Goal: Find specific page/section: Find specific page/section

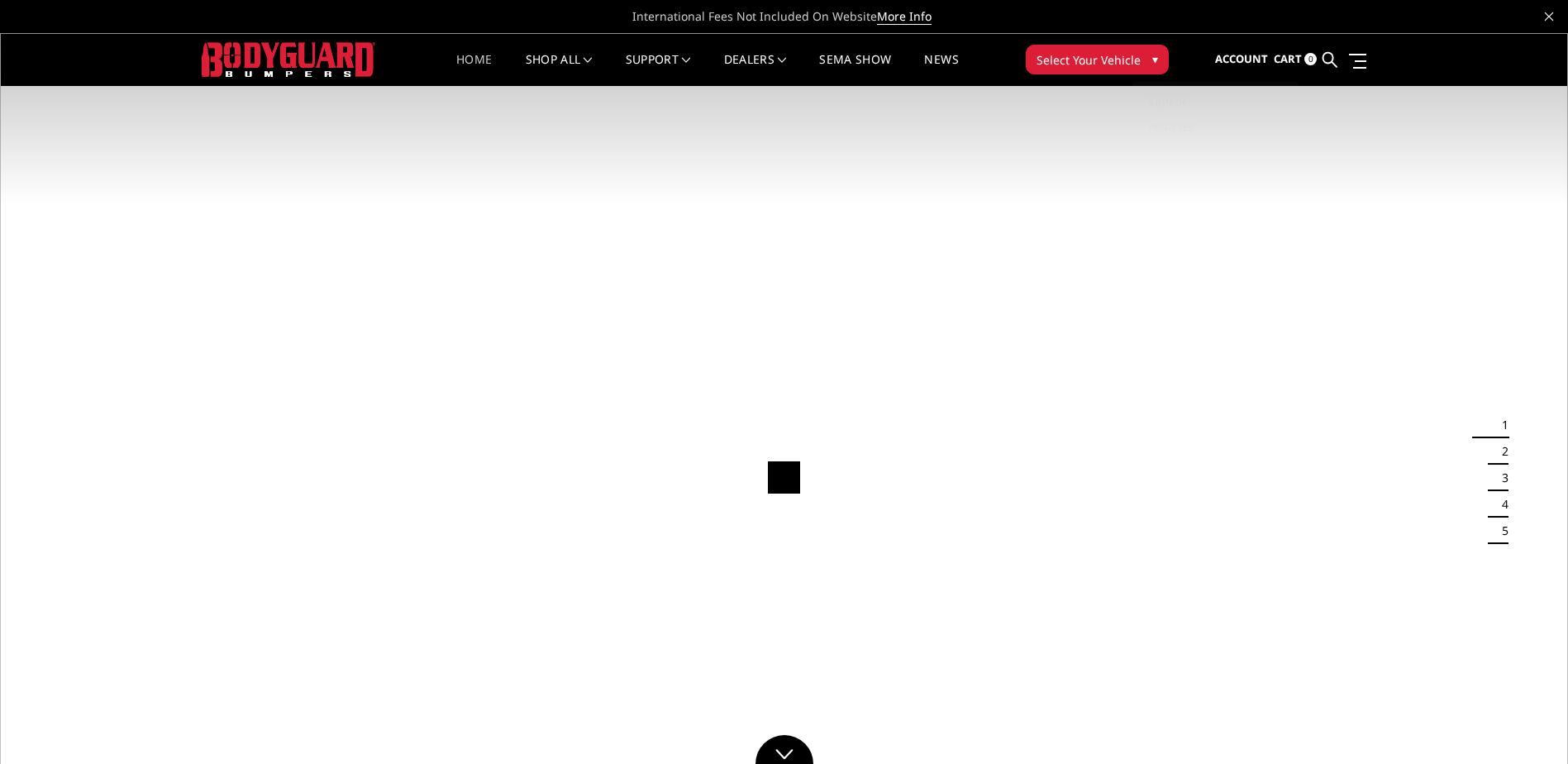
click at [1087, 56] on span "Select Your Vehicle" at bounding box center [1088, 60] width 104 height 17
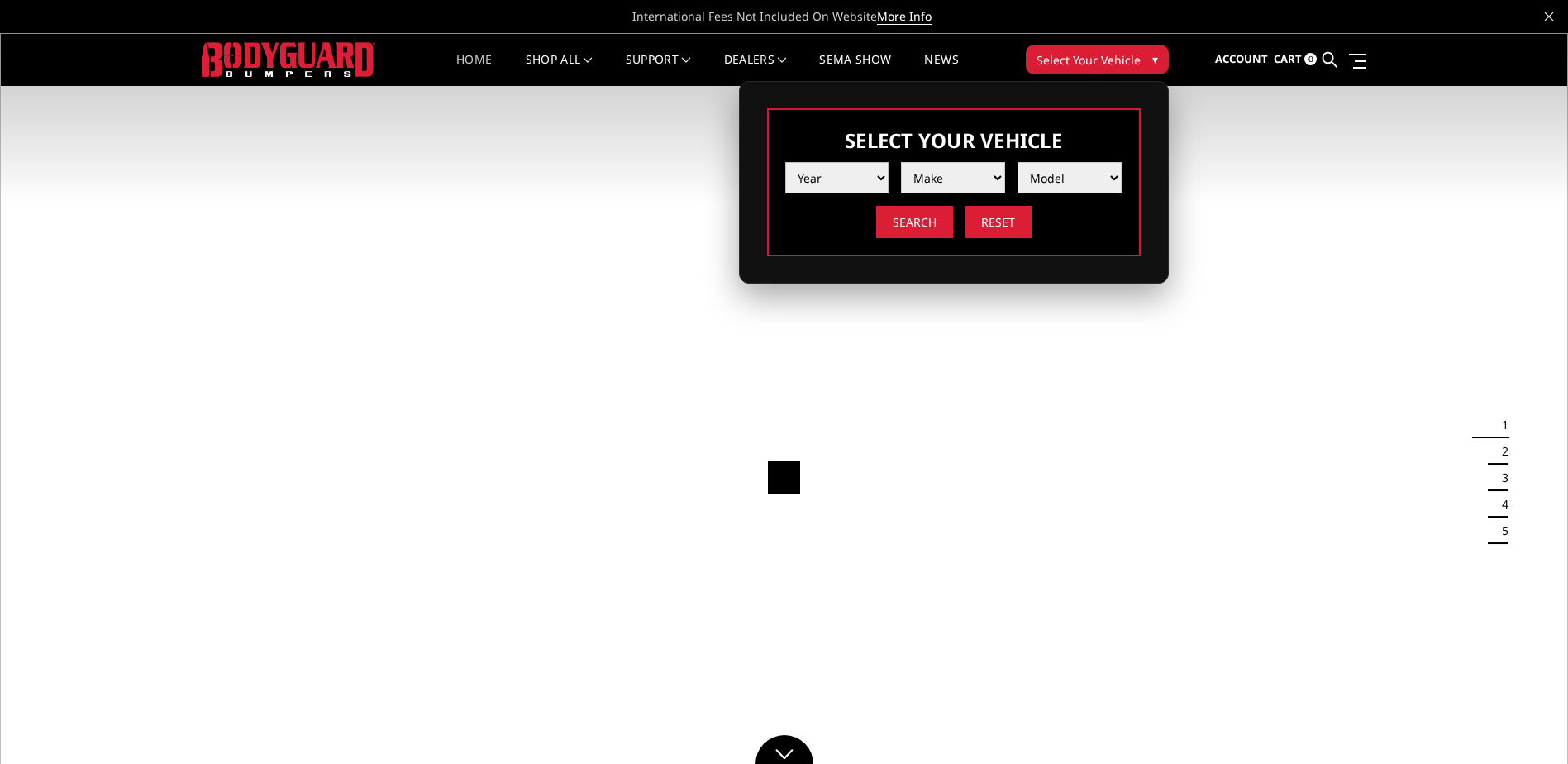
click at [847, 181] on select "Year [DATE] 2024 2023 2022 2021 2020 2019 2018 2017 2016 2015 2014 2013 2012 20…" at bounding box center [837, 177] width 104 height 32
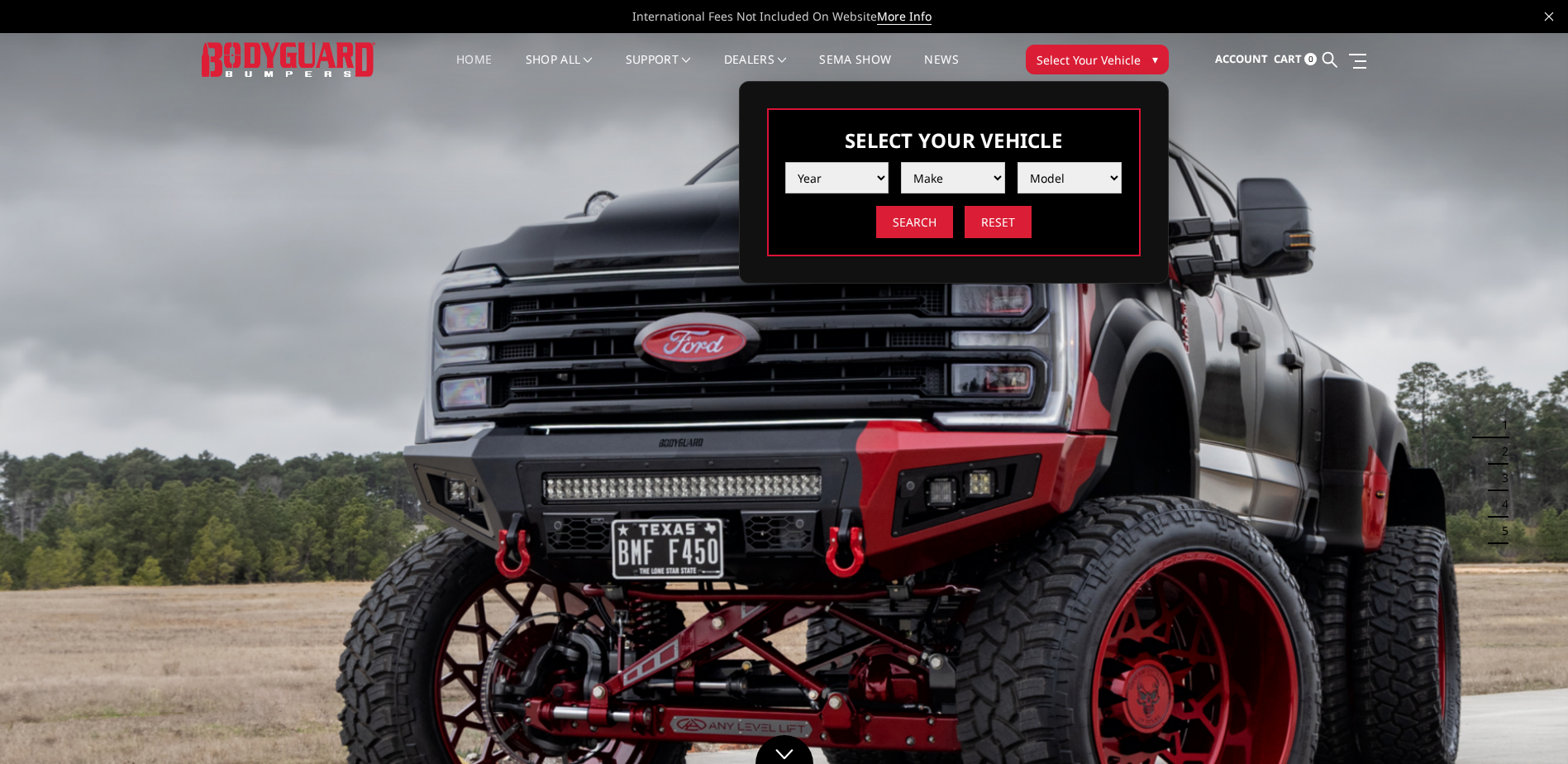
select select "yr_2017"
click at [785, 162] on select "Year [DATE] 2024 2023 2022 2021 2020 2019 2018 2017 2016 2015 2014 2013 2012 20…" at bounding box center [837, 177] width 104 height 32
click at [953, 181] on select "Make Chevrolet Ford GMC Nissan Ram Toyota" at bounding box center [953, 177] width 104 height 32
select select "mk_chevrolet"
click at [901, 162] on select "Make Chevrolet Ford GMC Nissan Ram Toyota" at bounding box center [953, 177] width 104 height 32
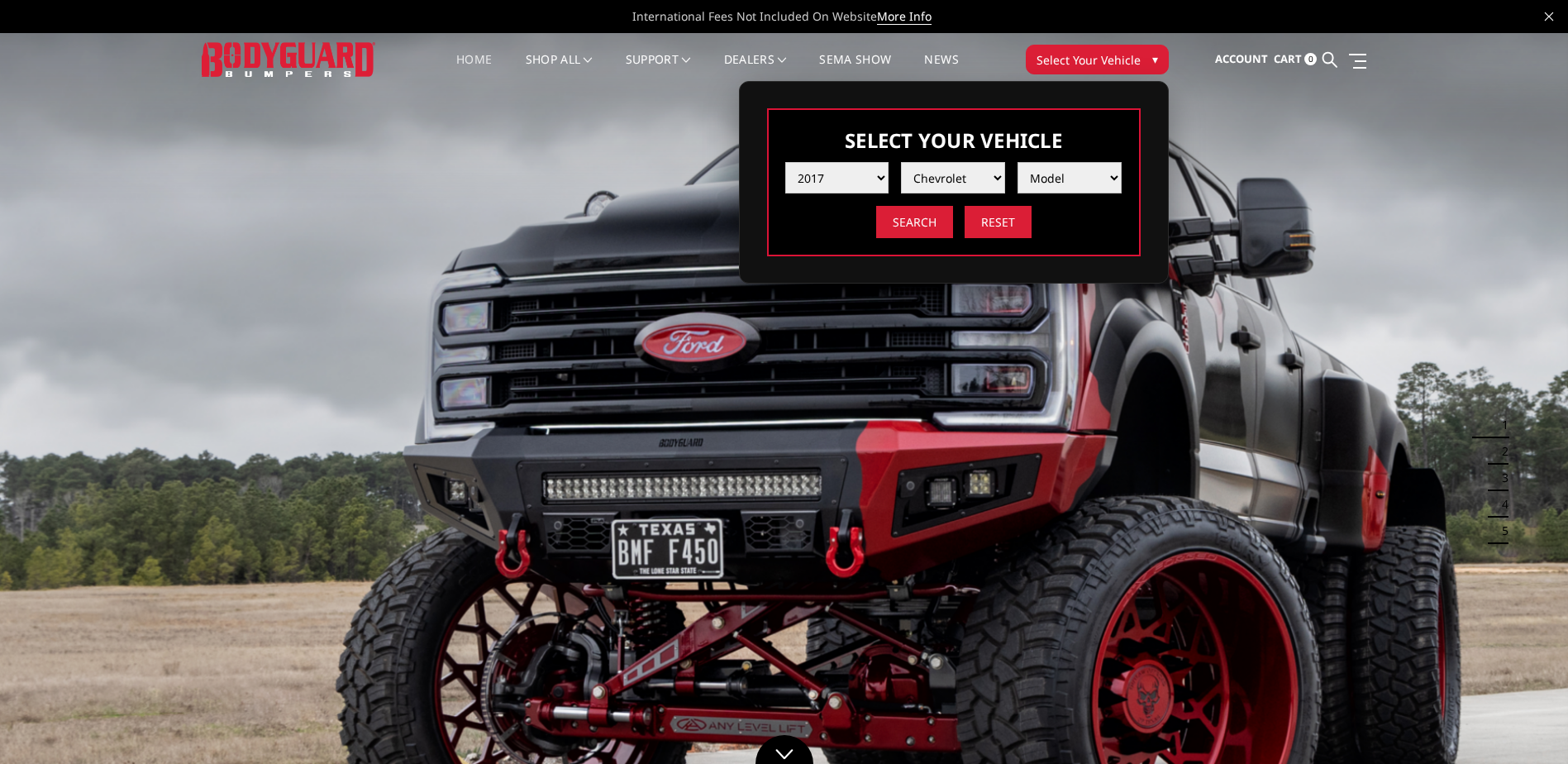
click at [1056, 177] on select "Model [US_STATE] Silverado 1500 Silverado 2500 / 3500 Tahoe/Suburban 1500" at bounding box center [1069, 177] width 104 height 32
select select "md_silverado-2500-3500"
click at [1017, 162] on select "Model [US_STATE] Silverado 1500 Silverado 2500 / 3500 Tahoe/Suburban 1500" at bounding box center [1069, 177] width 104 height 32
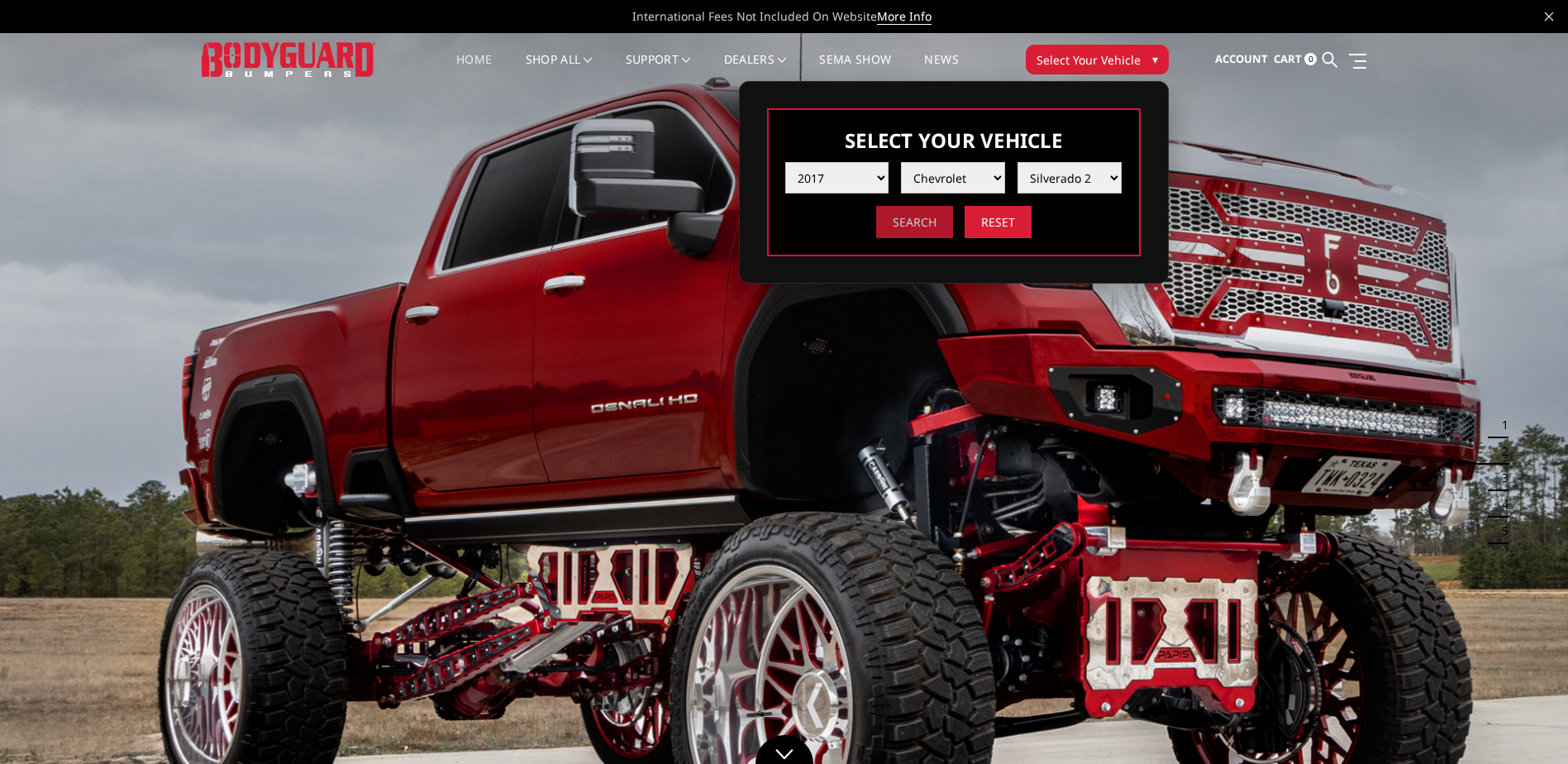
click at [927, 224] on input "Search" at bounding box center [914, 222] width 77 height 32
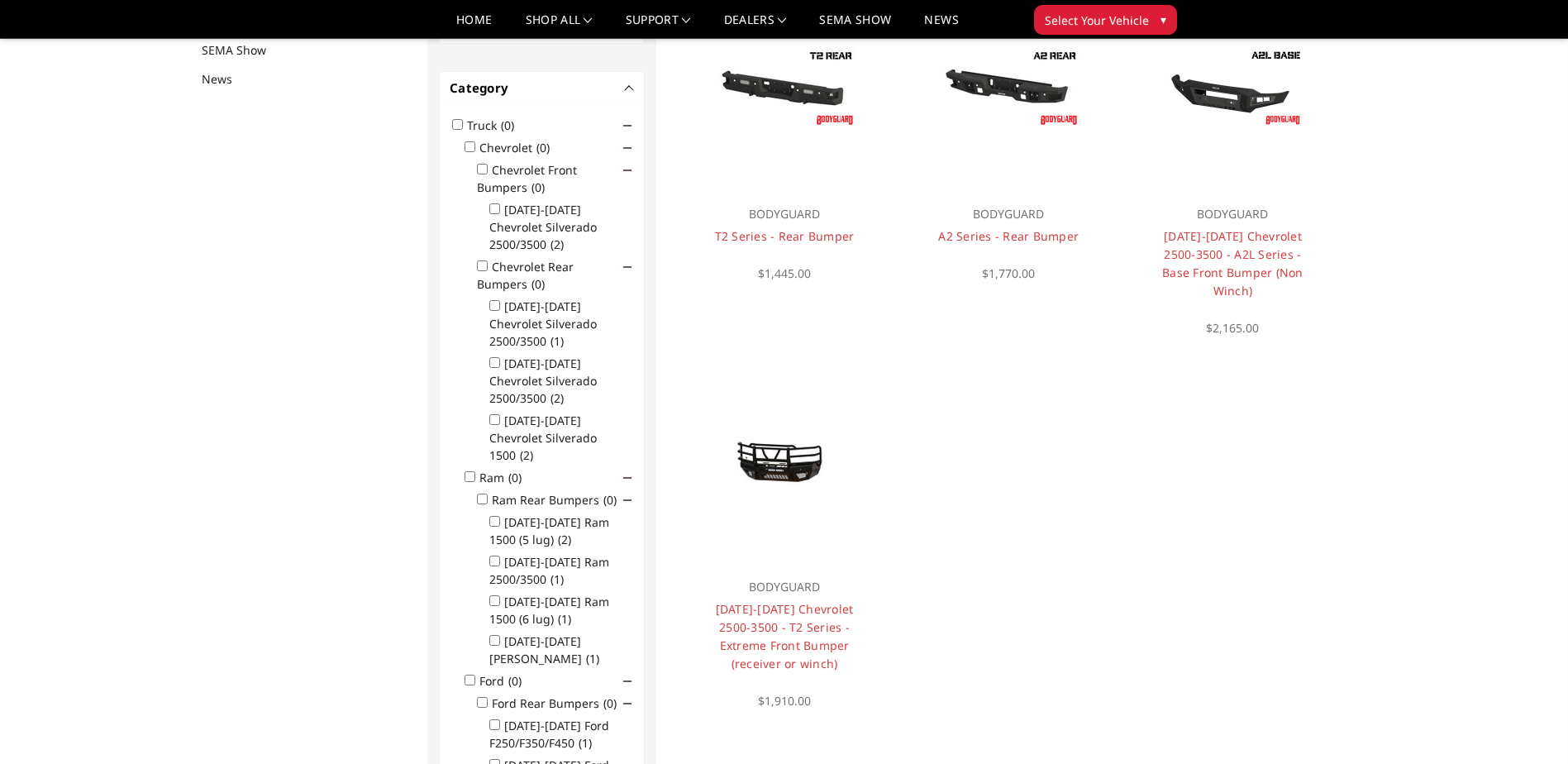
scroll to position [215, 0]
